Goal: Task Accomplishment & Management: Manage account settings

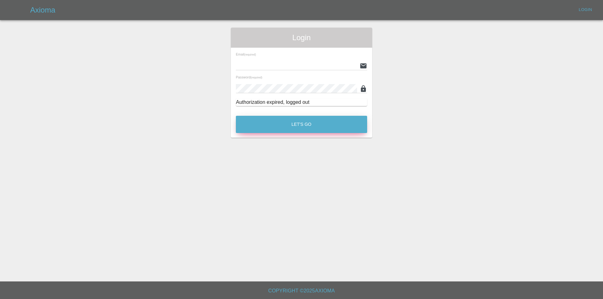
type input "[EMAIL_ADDRESS][DOMAIN_NAME]"
click at [338, 123] on button "Let's Go" at bounding box center [301, 124] width 131 height 17
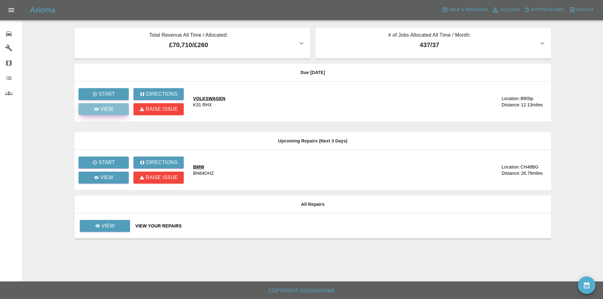
click at [103, 110] on p "View" at bounding box center [106, 109] width 13 height 8
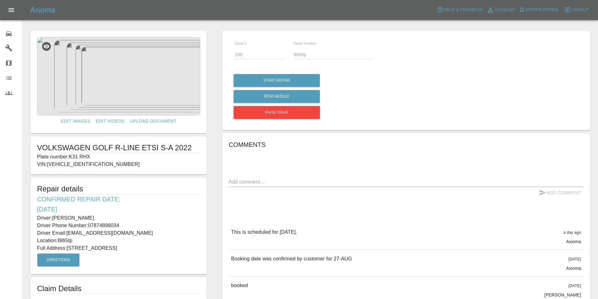
click at [4, 30] on link "0 Repair home" at bounding box center [11, 32] width 22 height 15
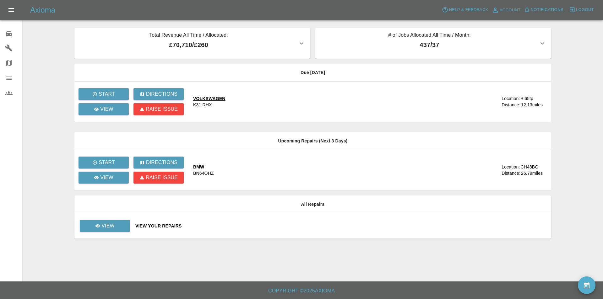
click at [50, 60] on main "Total Revenue All Time / Allocated: £70,710 / £260 Sprayway Smart Repairs NW : …" at bounding box center [301, 140] width 603 height 281
click at [573, 88] on main "Total Revenue All Time / Allocated: £70,710 / £260 Sprayway Smart Repairs NW : …" at bounding box center [301, 140] width 603 height 281
click at [99, 108] on icon at bounding box center [96, 109] width 5 height 5
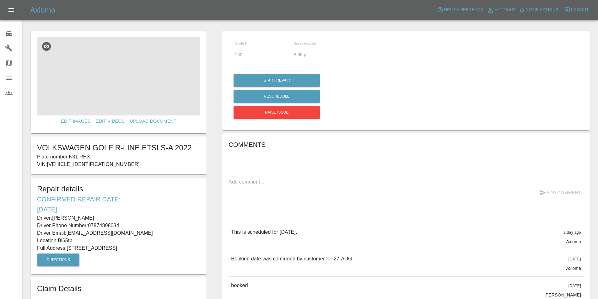
click at [131, 65] on img at bounding box center [118, 76] width 163 height 78
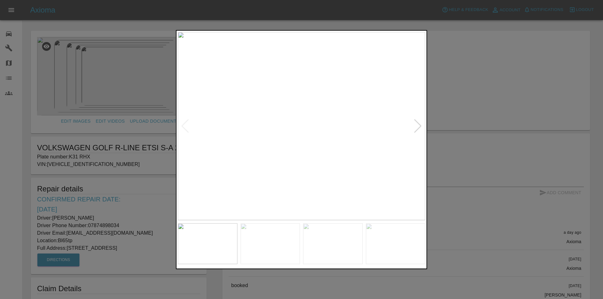
click at [415, 126] on div at bounding box center [417, 126] width 8 height 14
click at [418, 122] on div at bounding box center [417, 126] width 8 height 14
click at [412, 123] on img at bounding box center [301, 126] width 247 height 188
click at [418, 120] on div at bounding box center [417, 126] width 8 height 14
click at [414, 122] on div at bounding box center [417, 126] width 8 height 14
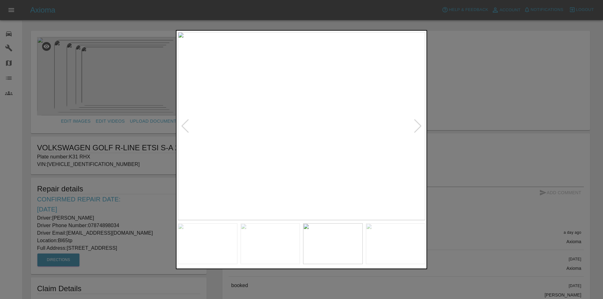
click at [414, 122] on div at bounding box center [417, 126] width 8 height 14
click at [446, 108] on div at bounding box center [301, 149] width 603 height 299
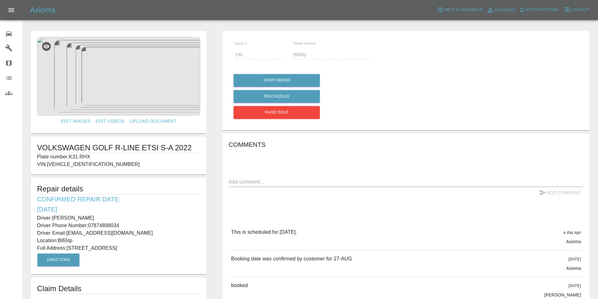
click at [10, 31] on icon at bounding box center [9, 33] width 6 height 5
